Goal: Information Seeking & Learning: Check status

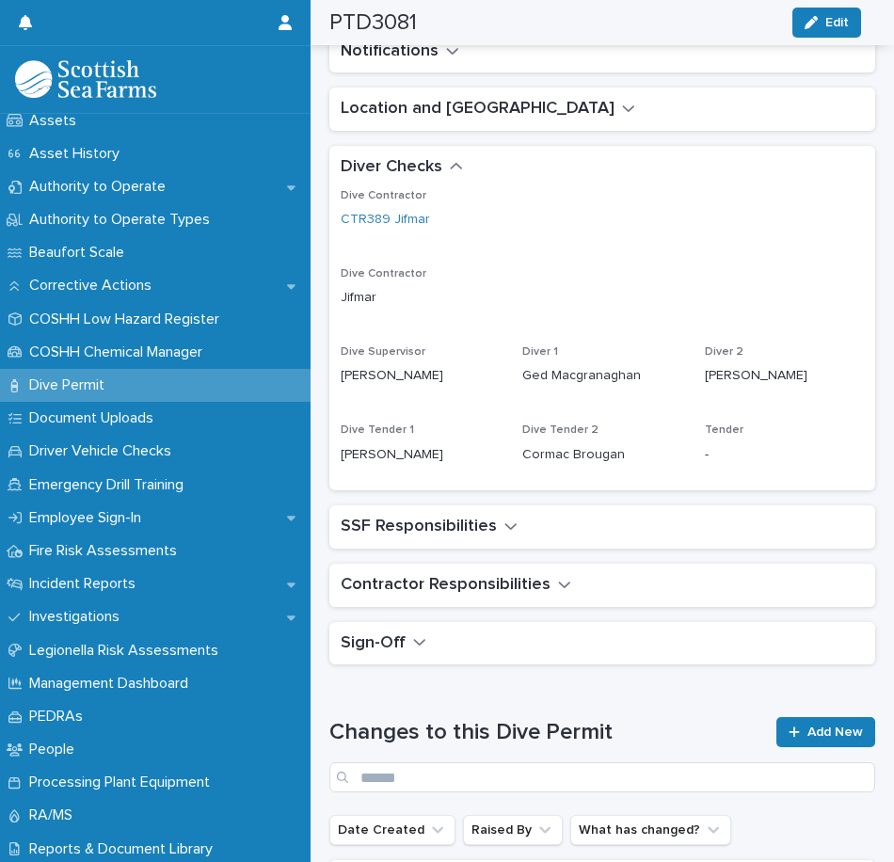
scroll to position [367, 0]
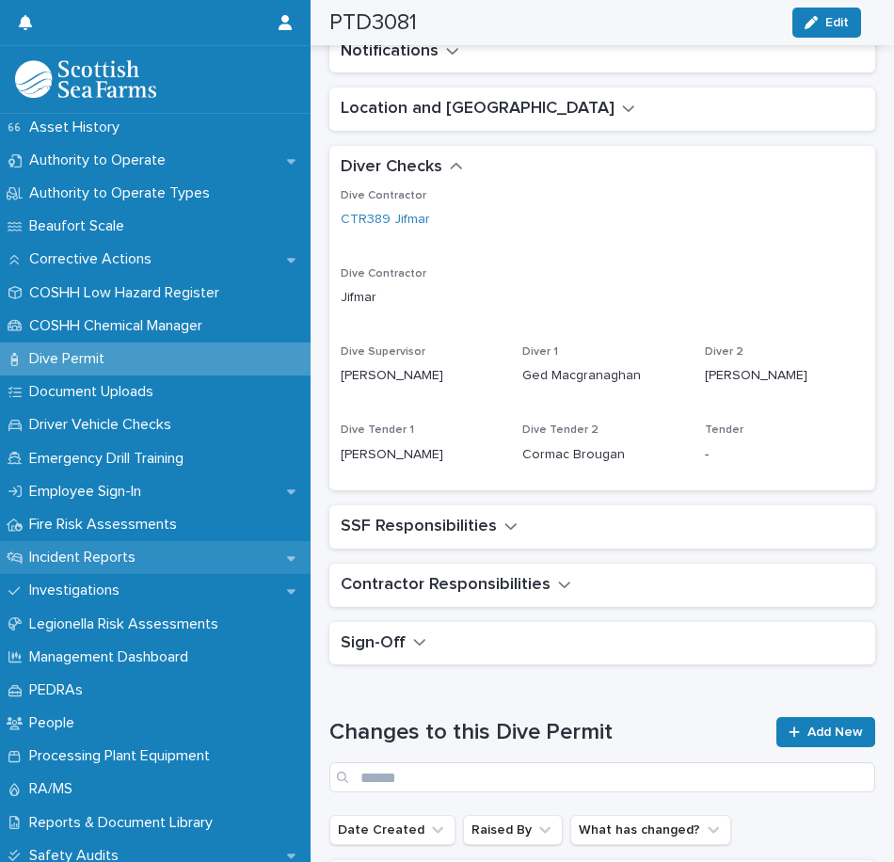
click at [82, 560] on p "Incident Reports" at bounding box center [86, 557] width 129 height 18
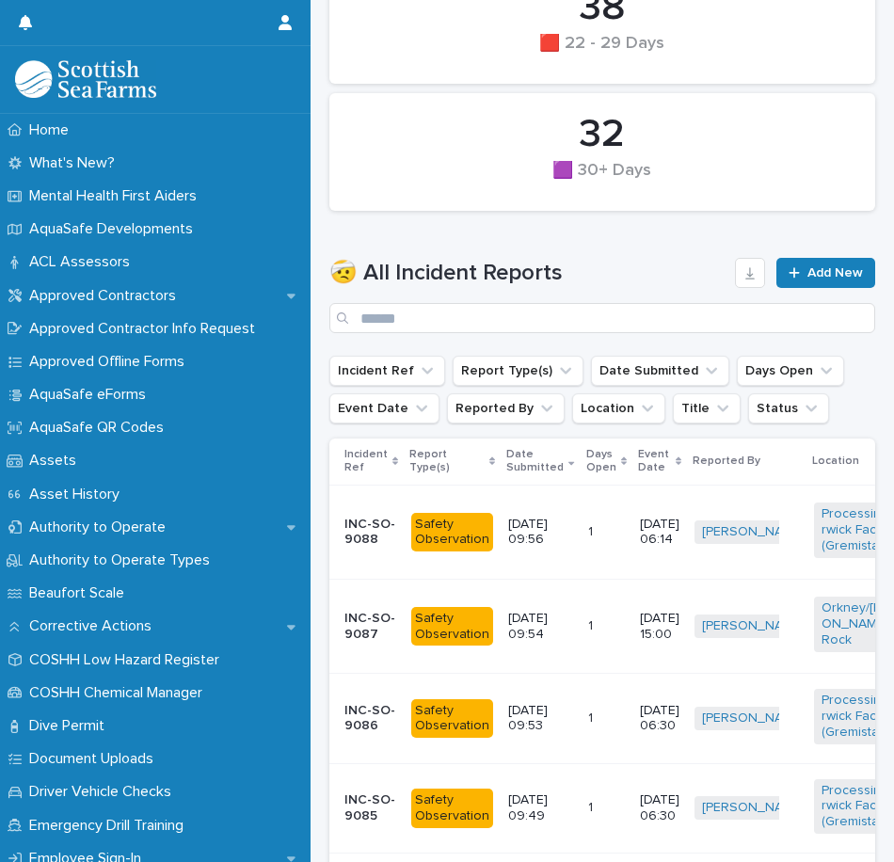
scroll to position [1427, 0]
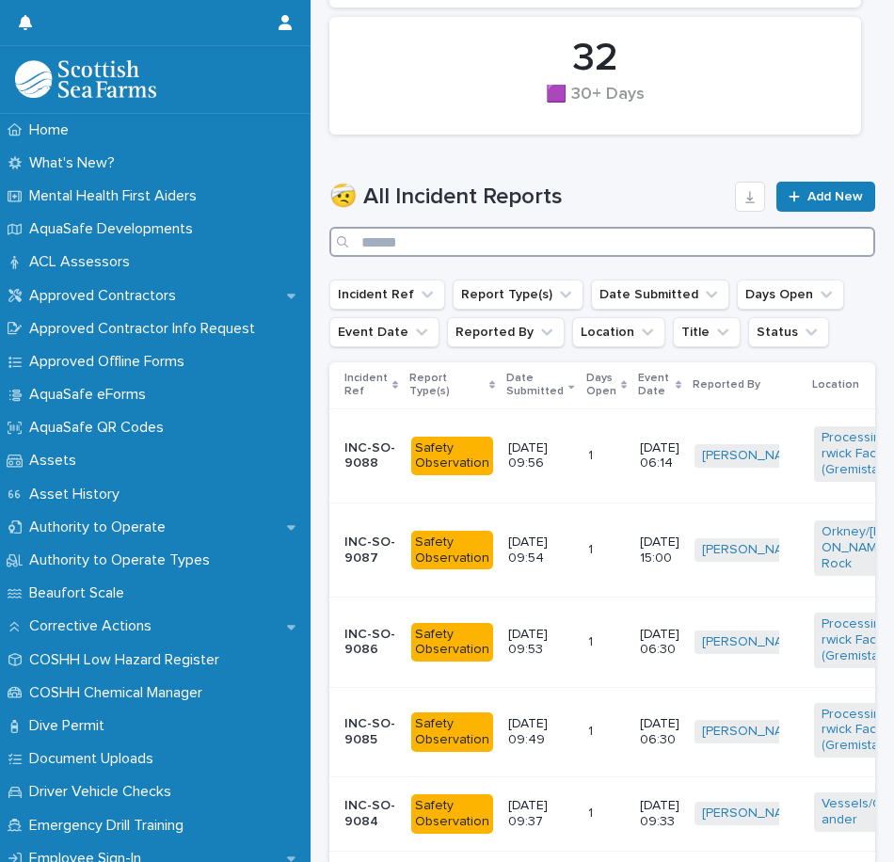
click at [491, 244] on input "Search" at bounding box center [602, 242] width 546 height 30
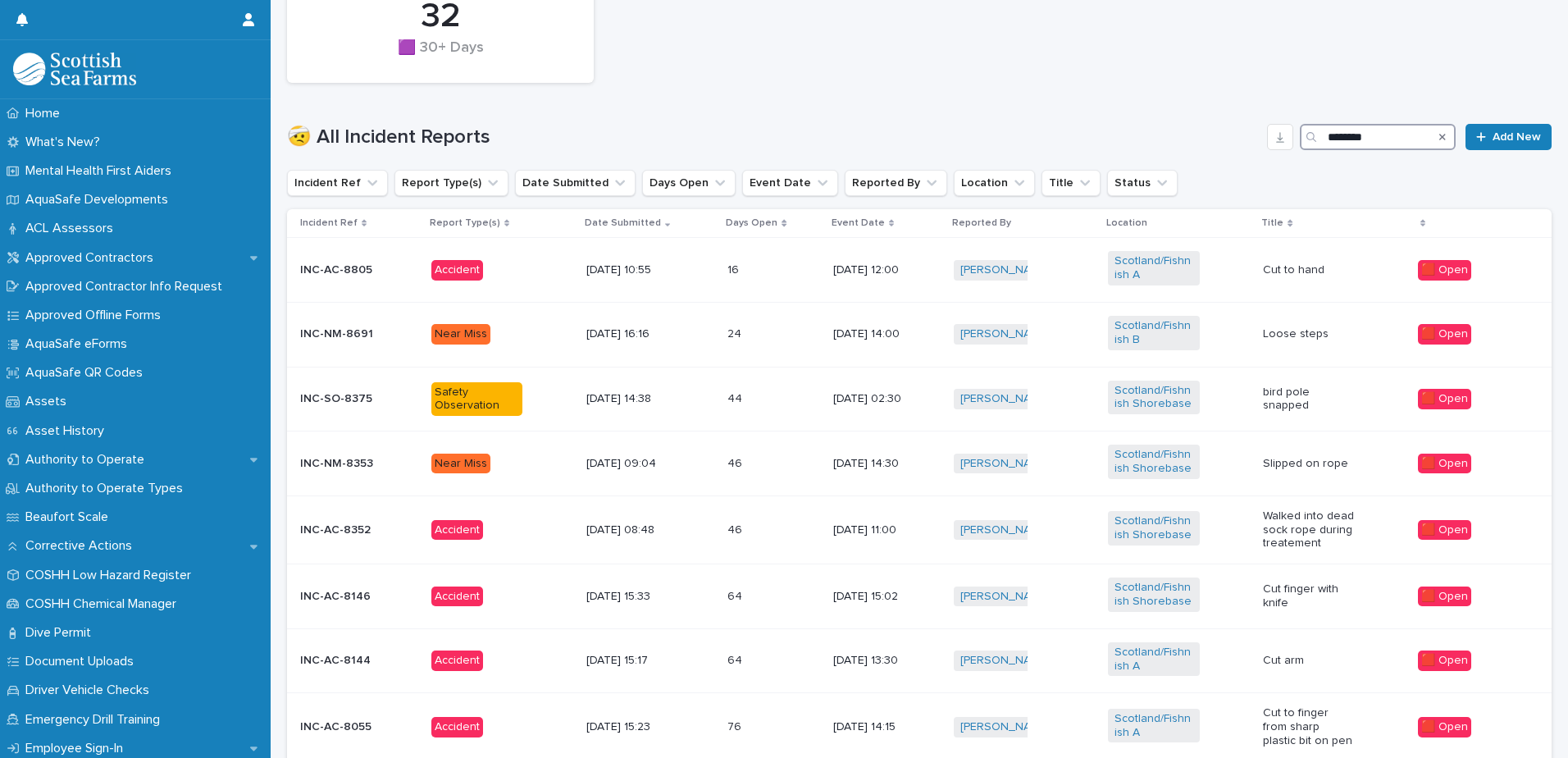
scroll to position [708, 0]
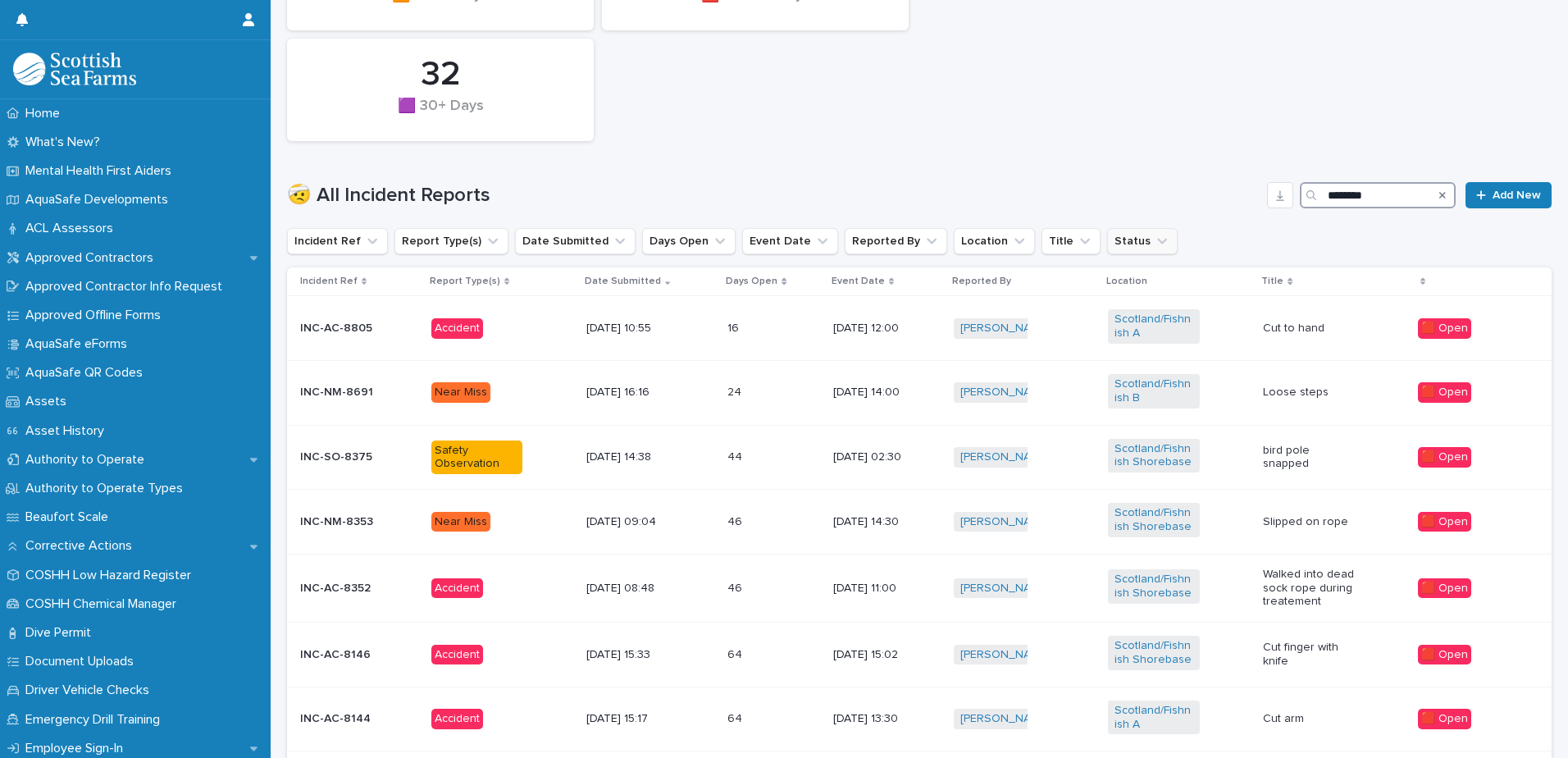
type input "********"
click at [779, 249] on button "Status" at bounding box center [1142, 241] width 71 height 26
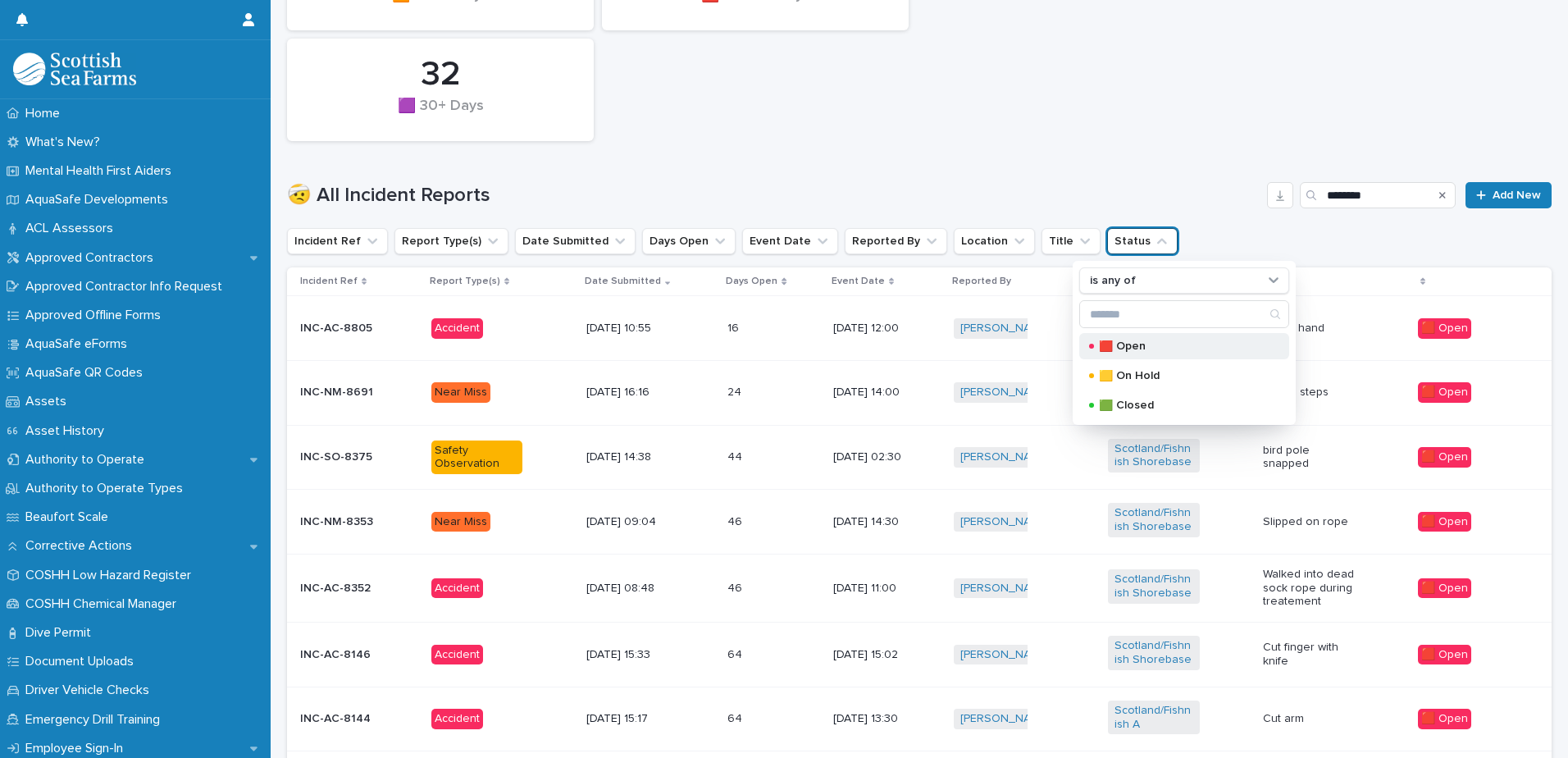
click at [779, 349] on p "🟥 Open" at bounding box center [1181, 345] width 164 height 11
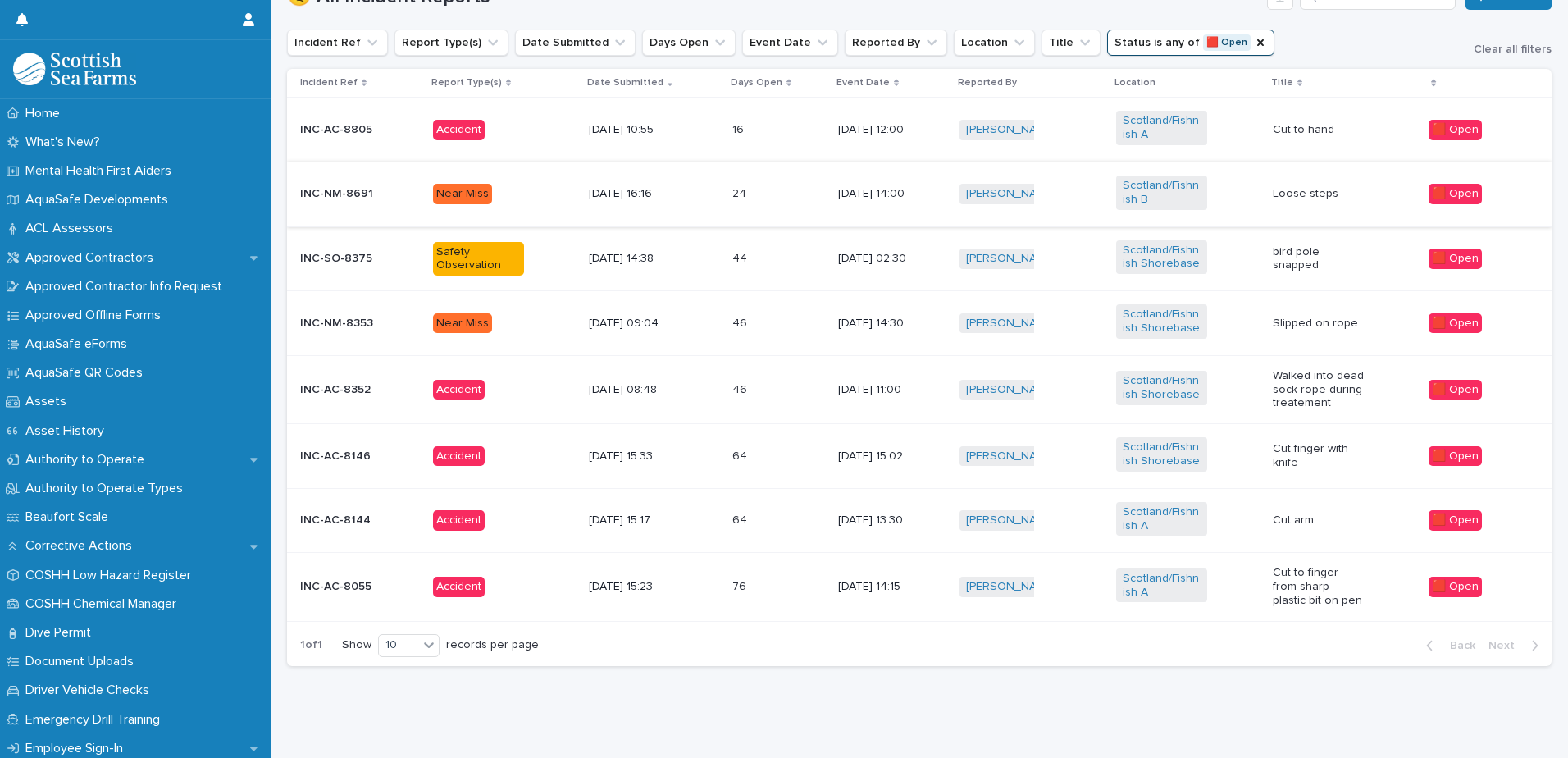
scroll to position [913, 0]
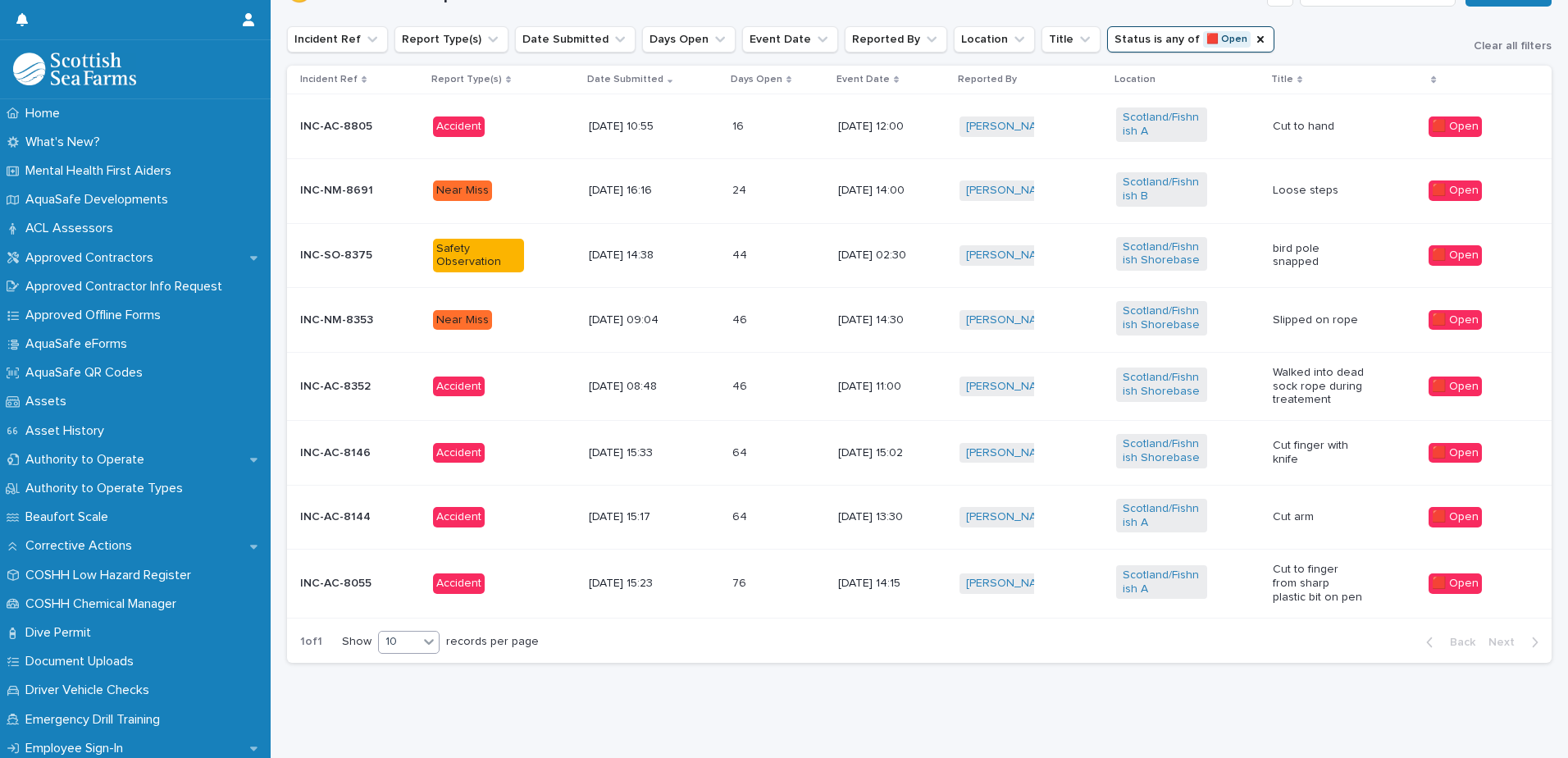
click at [420, 632] on div at bounding box center [429, 641] width 20 height 20
click at [412, 679] on div "20" at bounding box center [409, 680] width 60 height 20
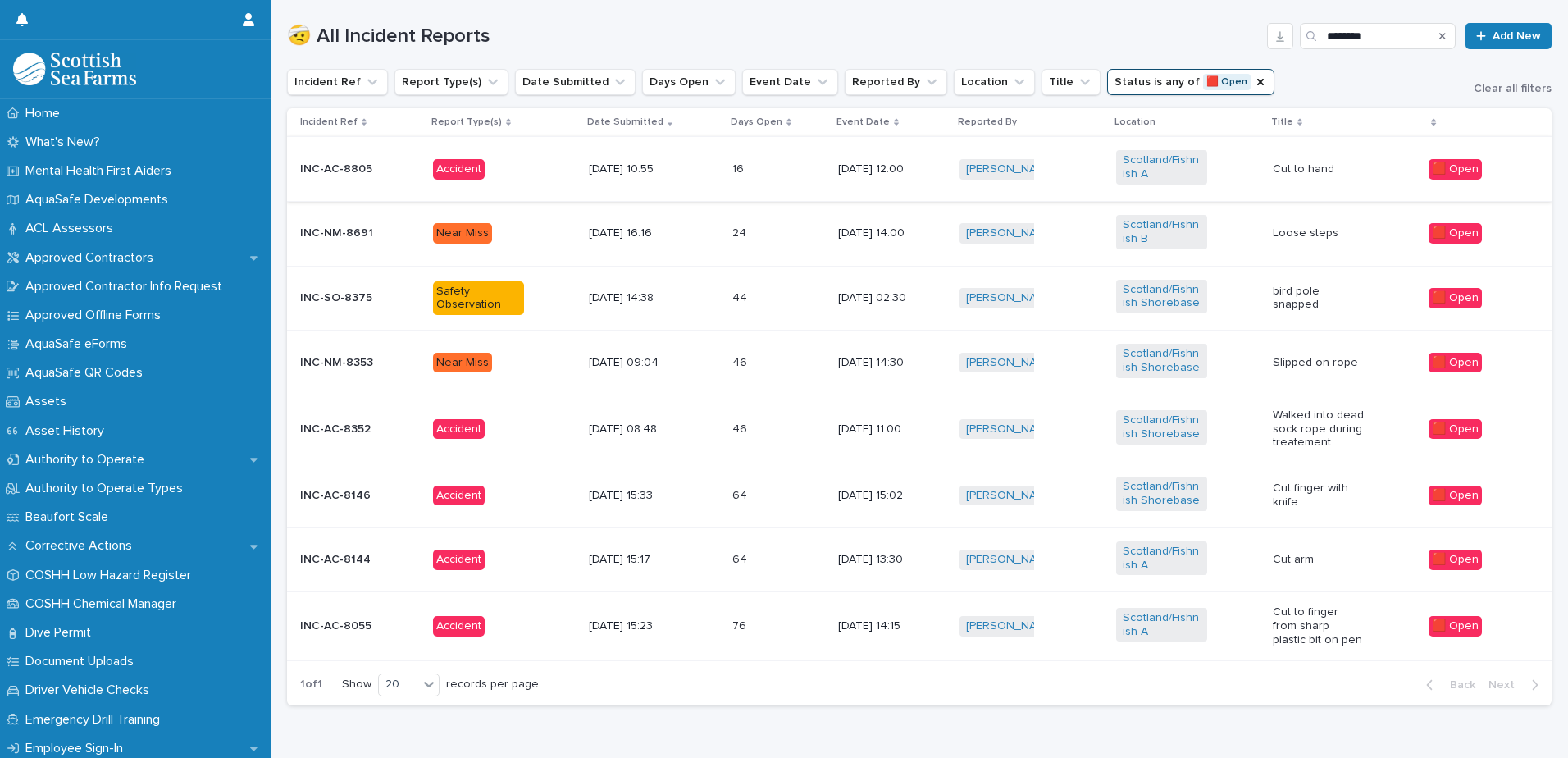
scroll to position [881, 0]
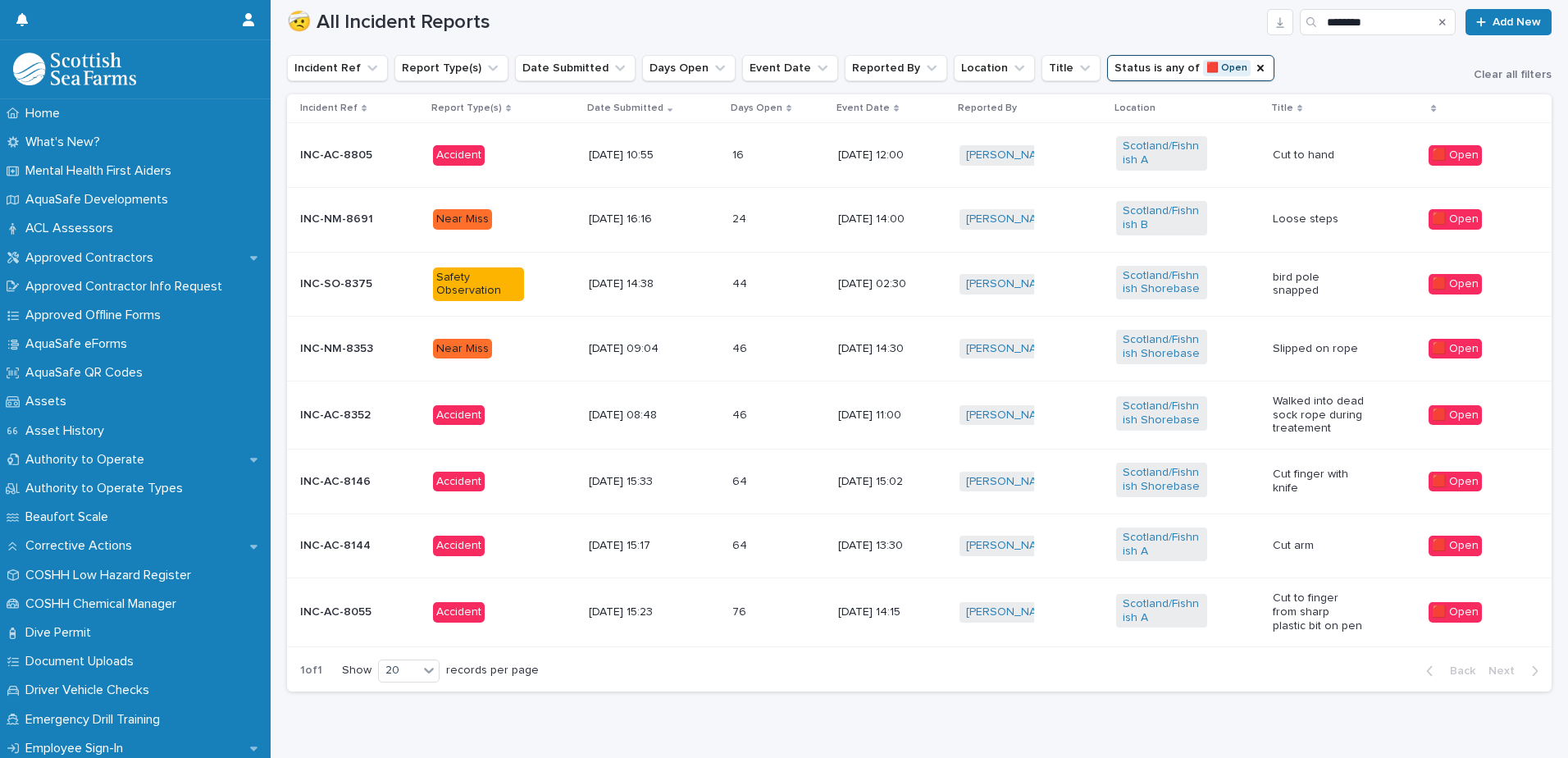
click at [776, 601] on div "76 76" at bounding box center [779, 612] width 92 height 27
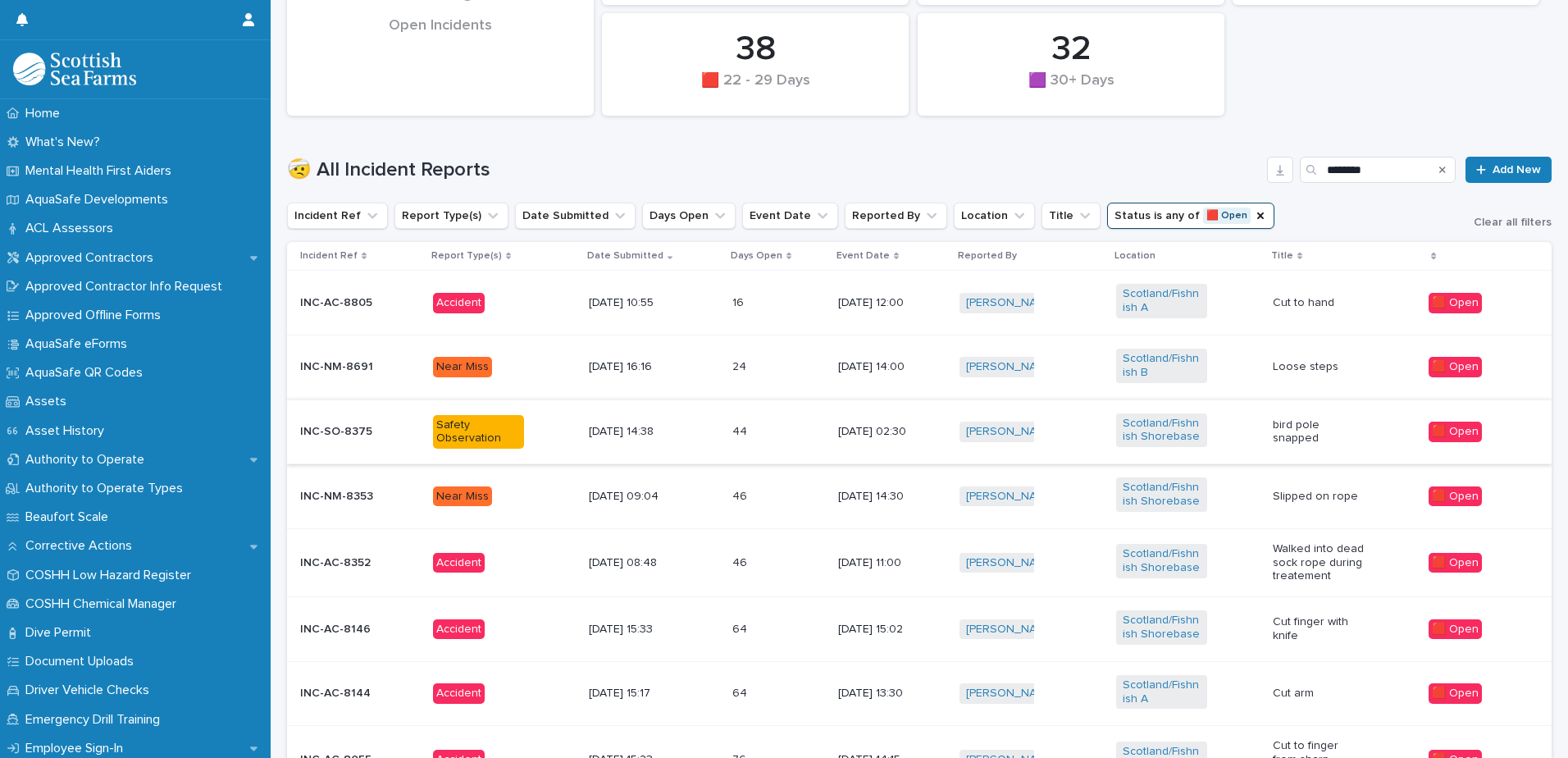
scroll to position [482, 0]
